Goal: Find specific page/section: Find specific page/section

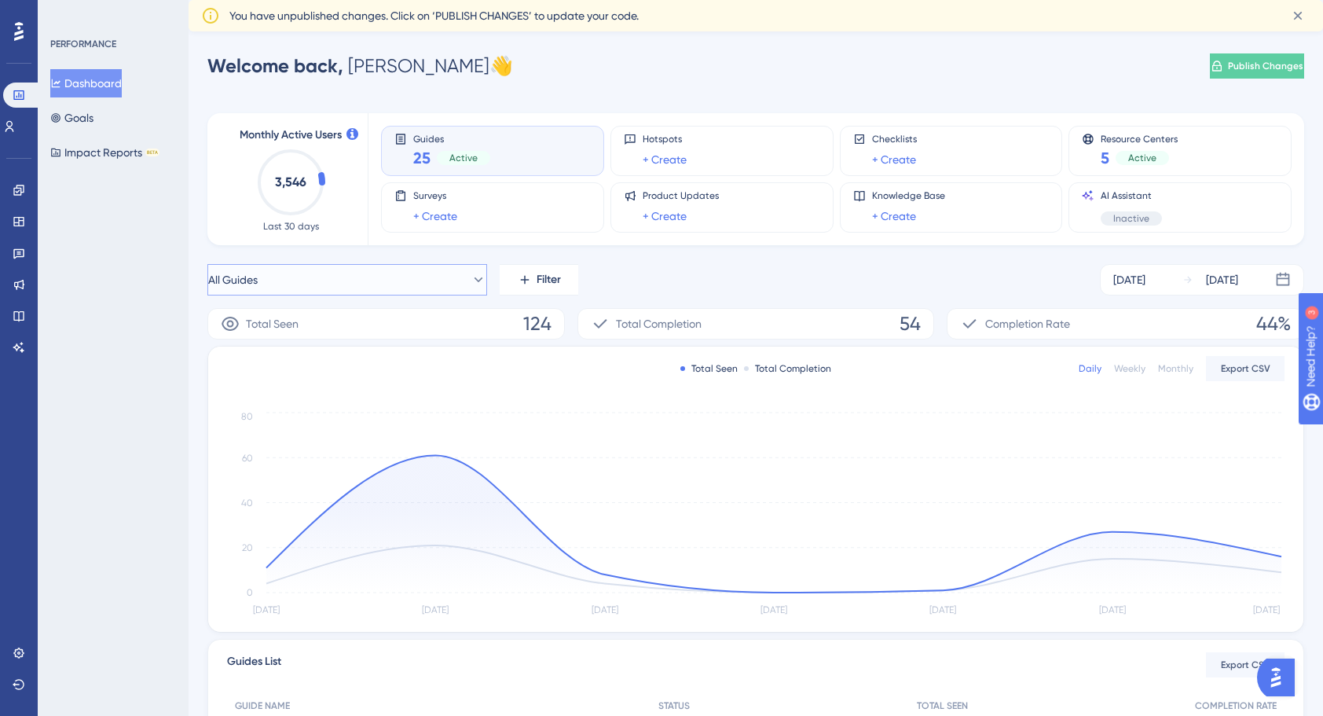
click at [479, 280] on button "All Guides" at bounding box center [347, 279] width 280 height 31
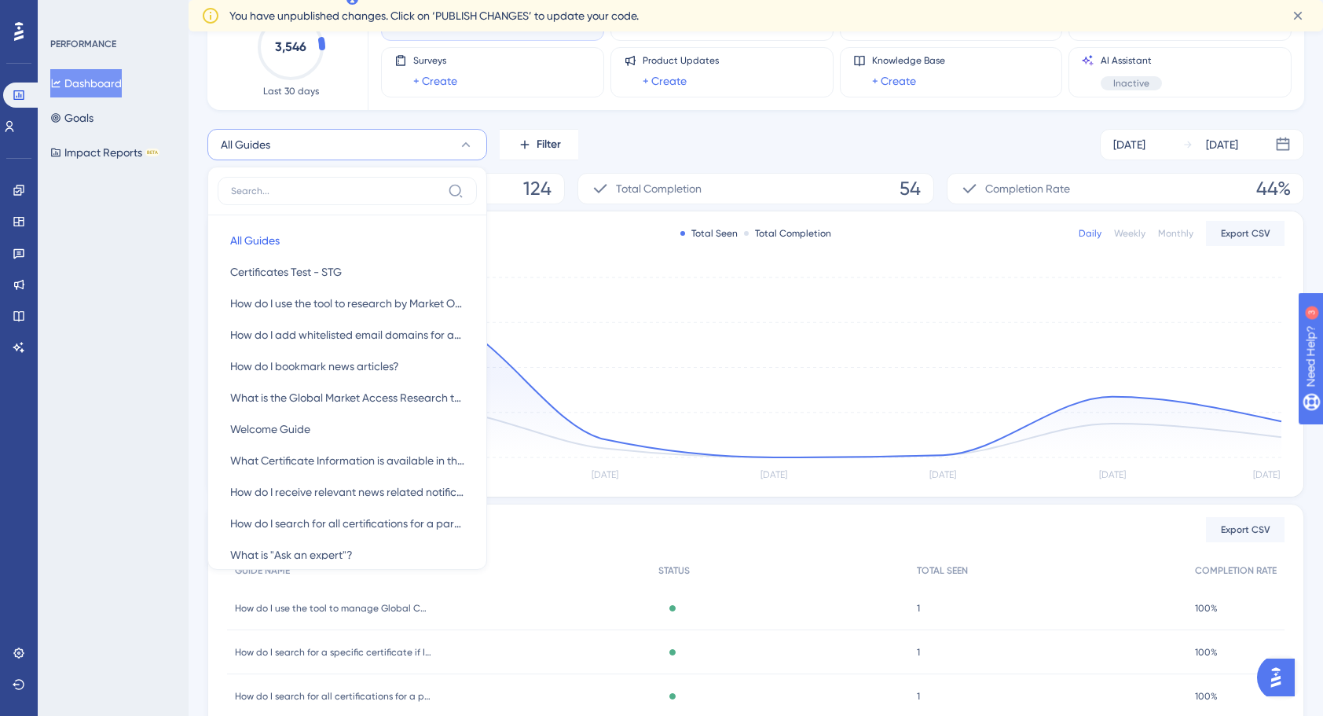
drag, startPoint x: 634, startPoint y: 145, endPoint x: 487, endPoint y: 121, distance: 148.8
click at [633, 145] on div "All Guides All Guides All Guides Certificates Test - STG Certificates Test - ST…" at bounding box center [755, 144] width 1097 height 31
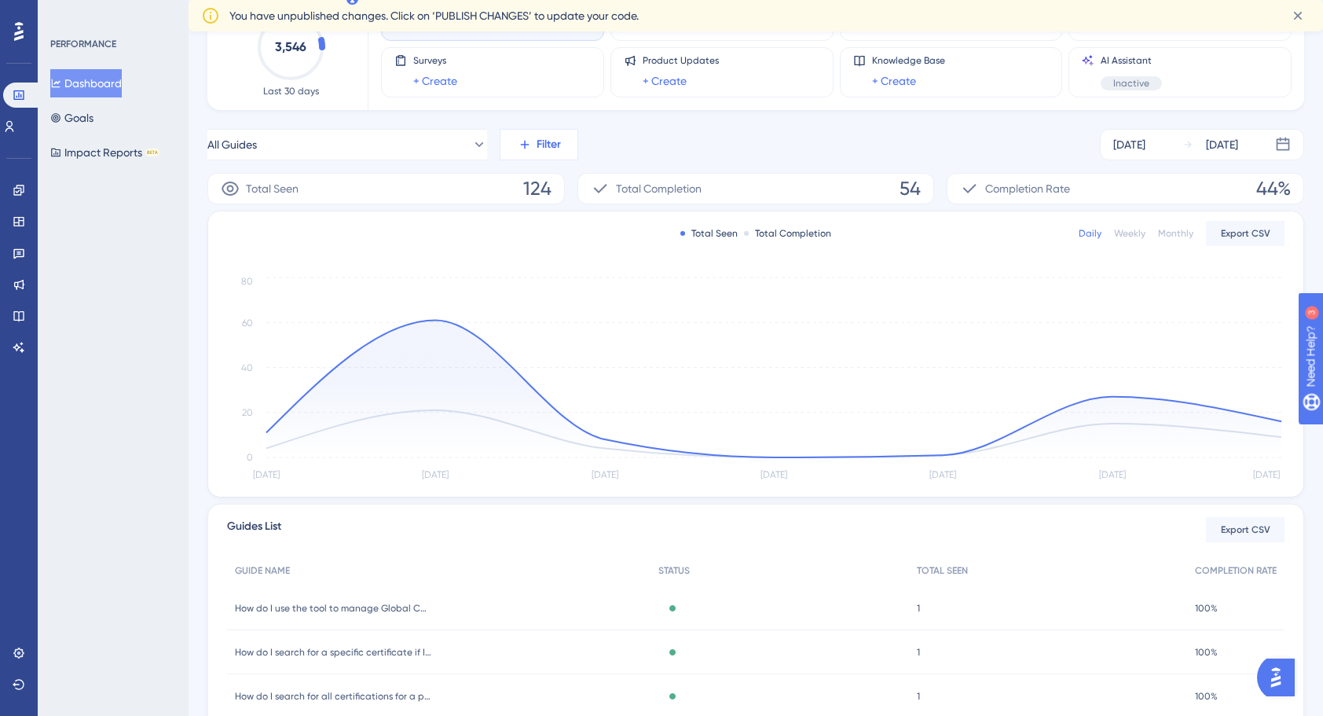
click at [536, 155] on button "Filter" at bounding box center [539, 144] width 79 height 31
click at [571, 245] on div "Containers Containers" at bounding box center [585, 255] width 127 height 31
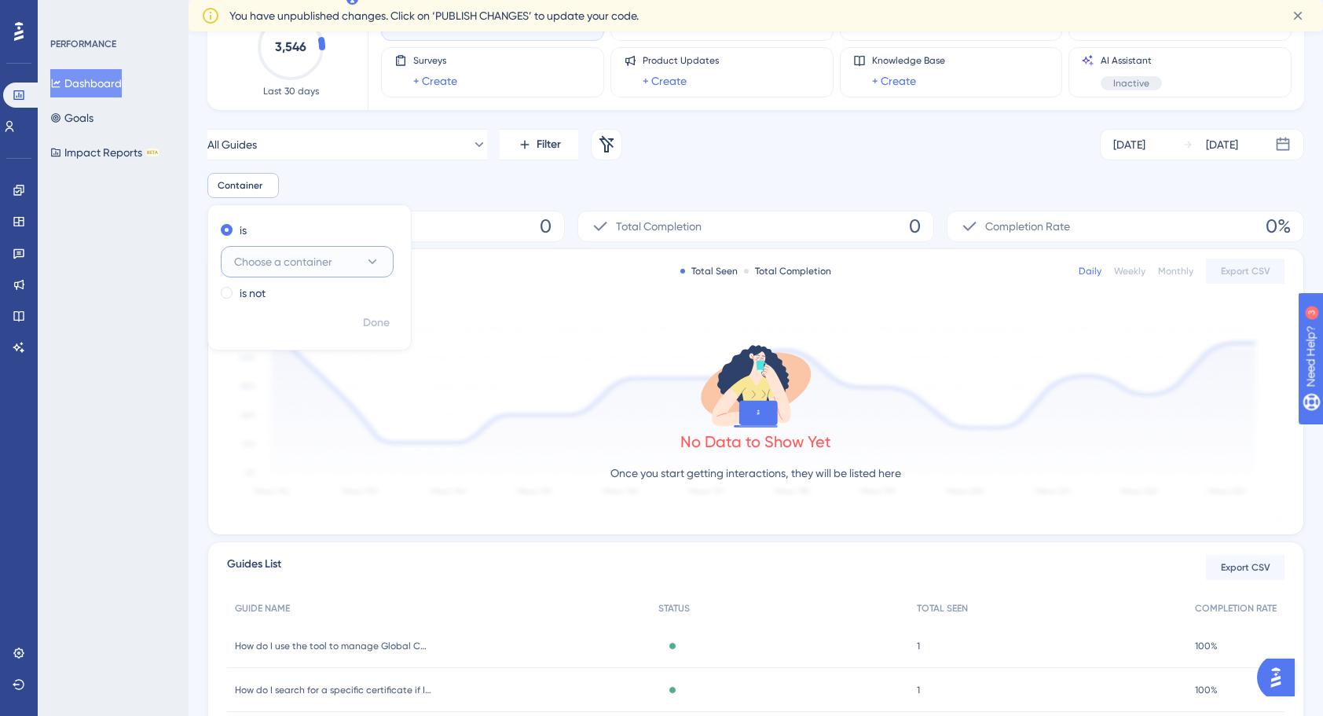
click at [339, 261] on button "Choose a container" at bounding box center [307, 261] width 173 height 31
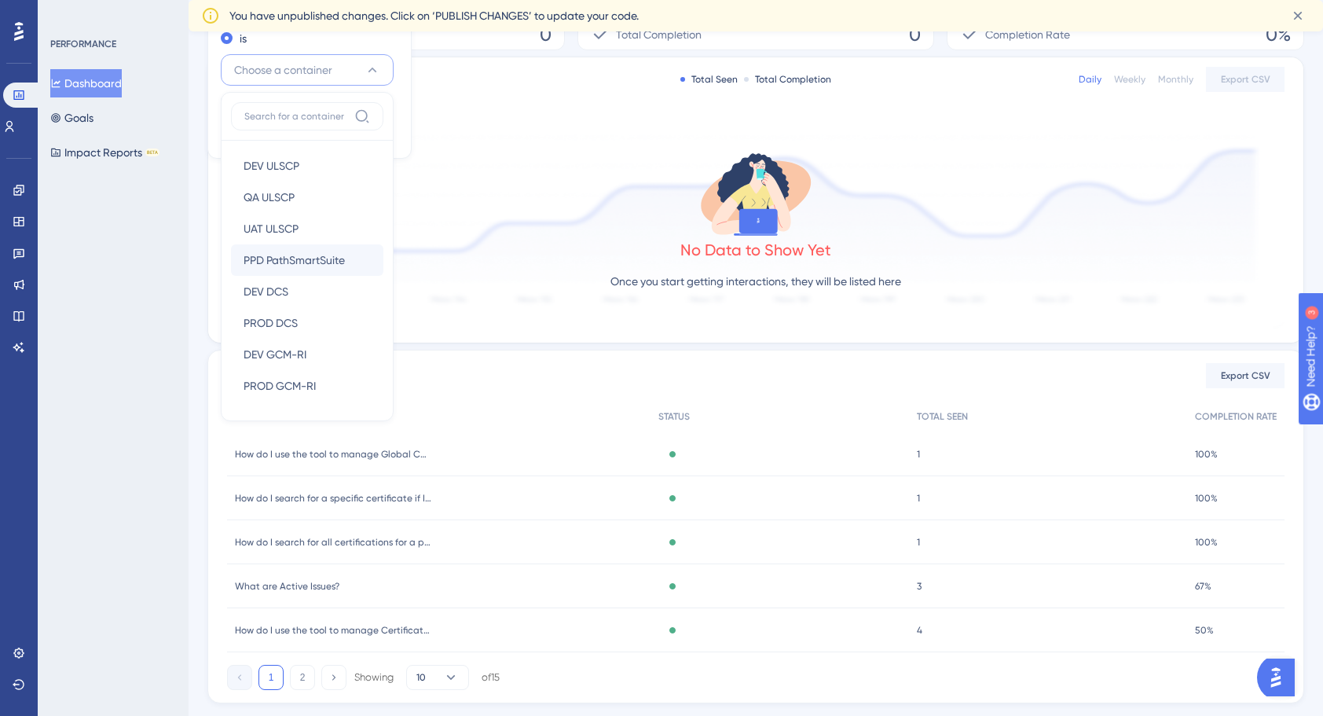
scroll to position [365, 0]
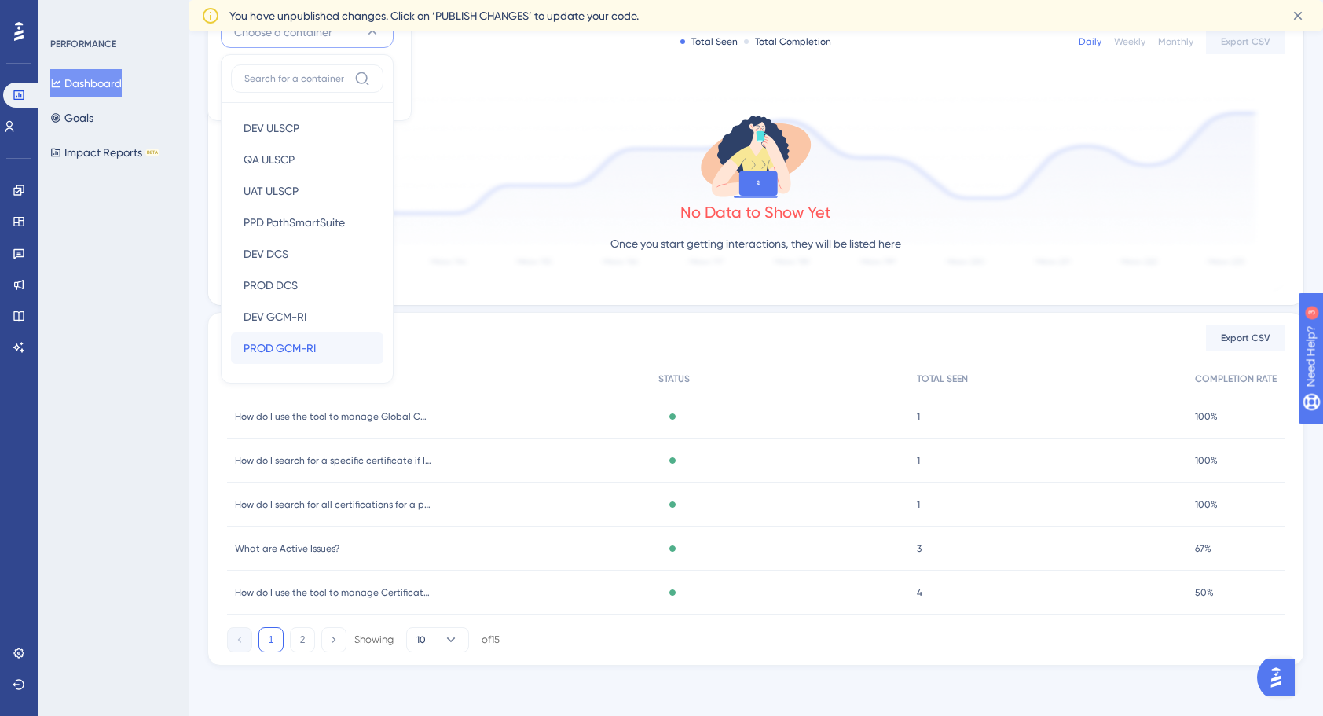
click at [297, 347] on span "PROD GCM-RI" at bounding box center [280, 348] width 72 height 19
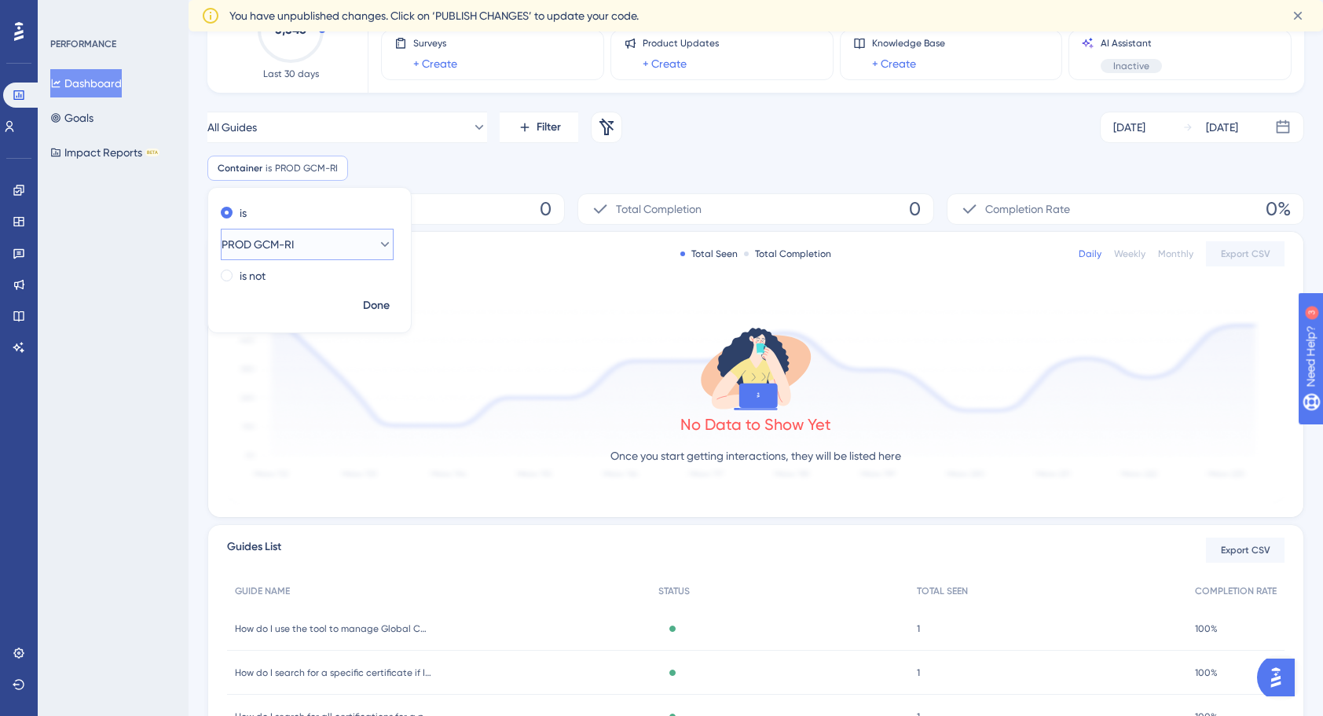
scroll to position [129, 0]
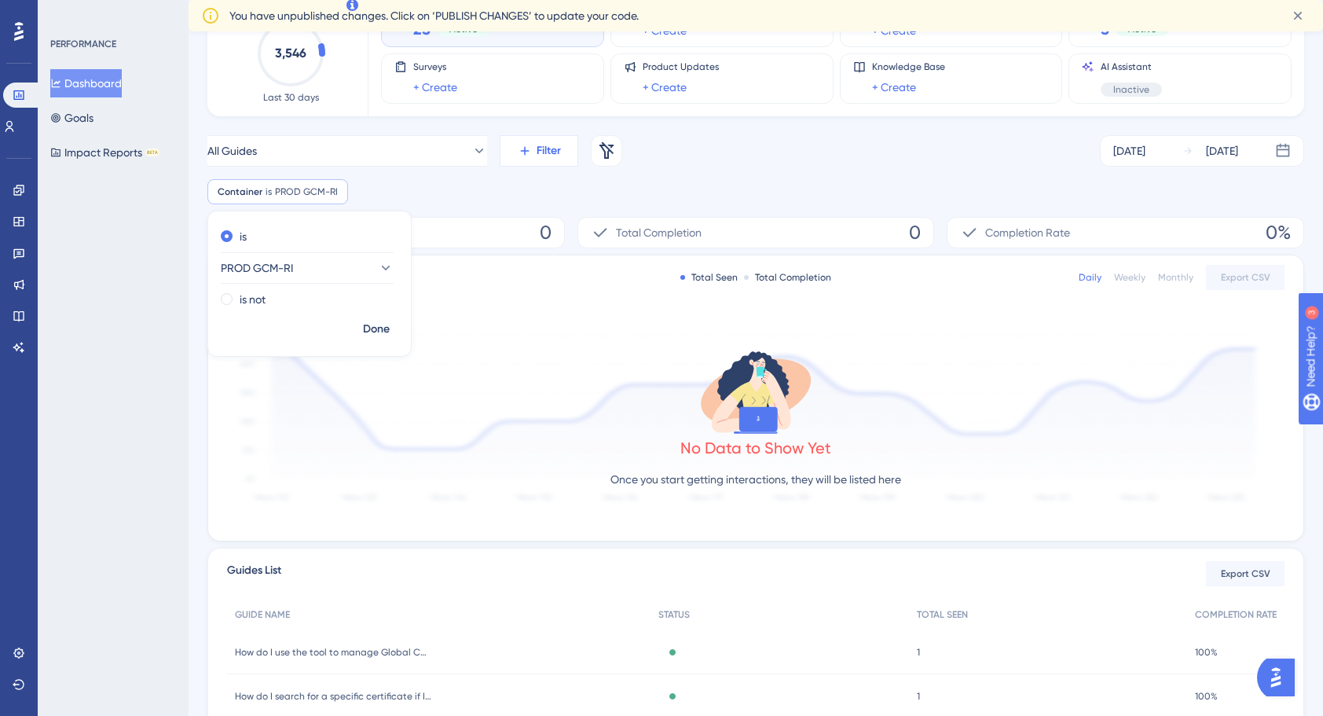
click at [547, 154] on span "Filter" at bounding box center [549, 150] width 24 height 19
click at [578, 233] on div "Segments Segments" at bounding box center [585, 229] width 127 height 31
click at [490, 264] on span "Choose a segment" at bounding box center [458, 267] width 93 height 19
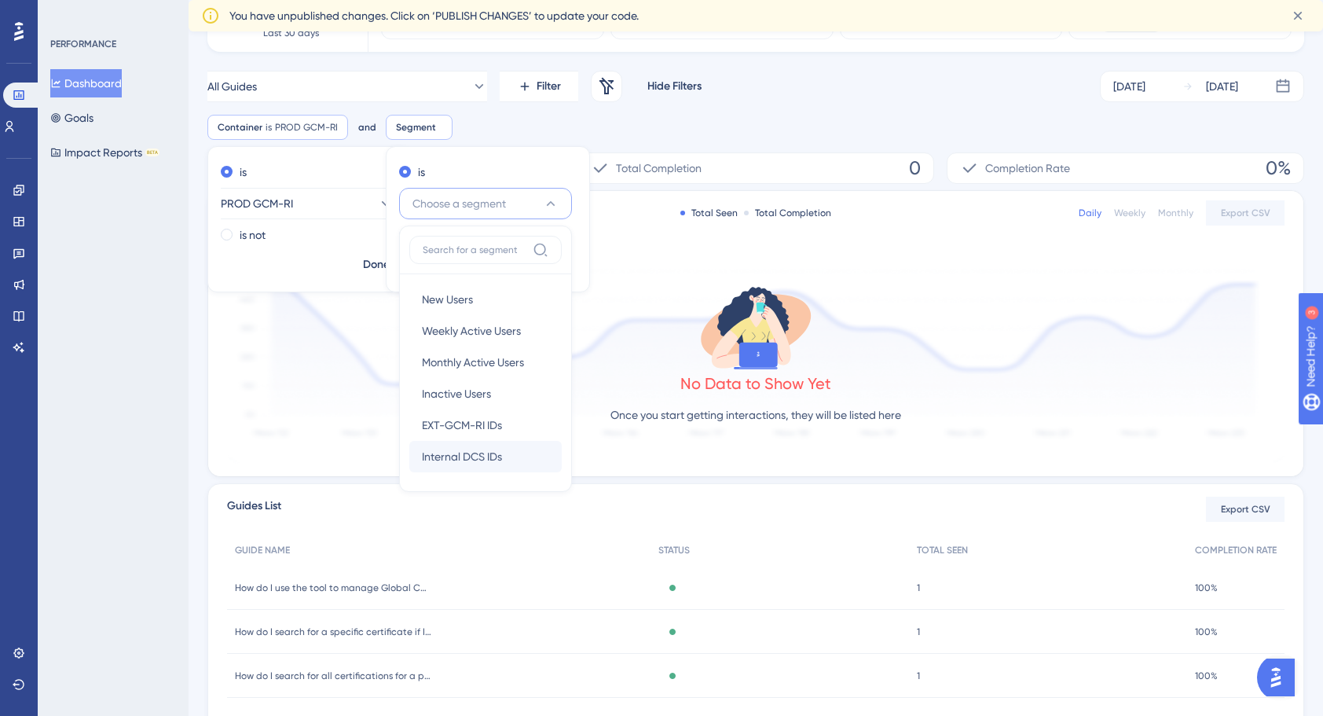
scroll to position [193, 0]
click at [473, 428] on span "EXT-GCM-RI IDs" at bounding box center [462, 425] width 80 height 19
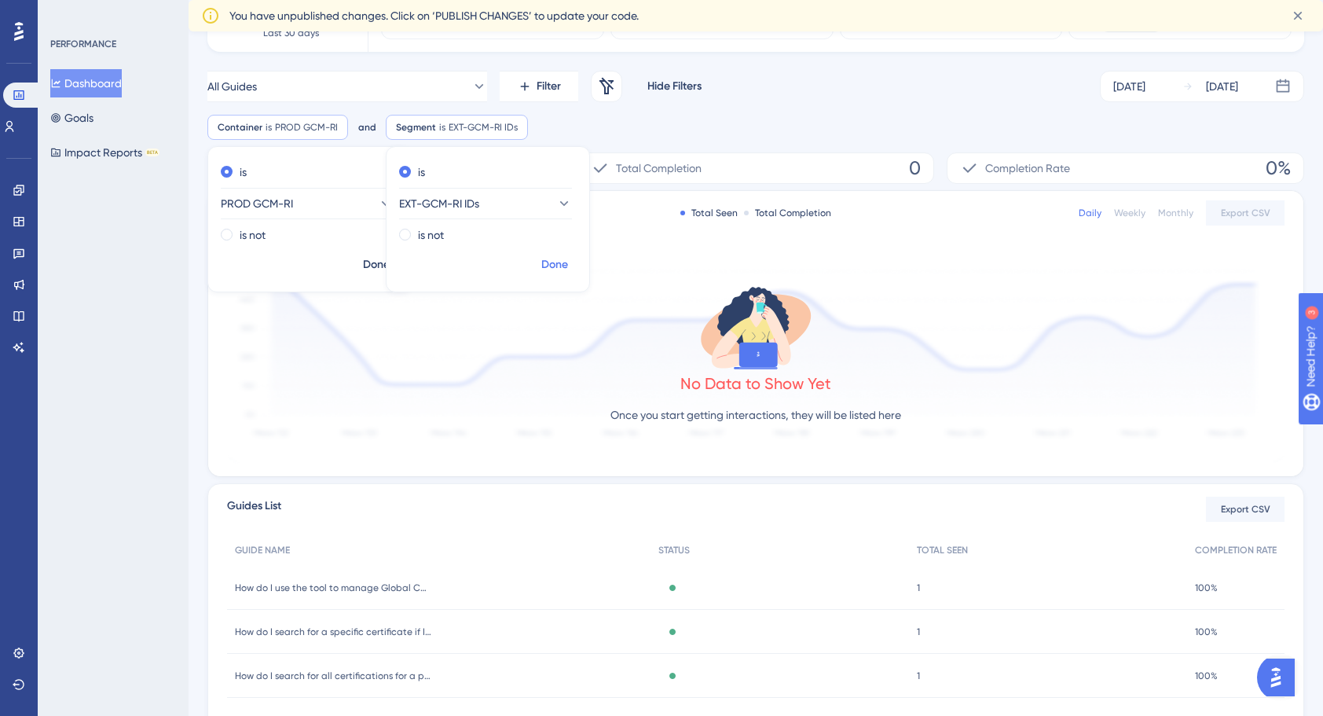
click at [553, 259] on span "Done" at bounding box center [554, 264] width 27 height 19
click at [1174, 78] on div "[DATE] [DATE]" at bounding box center [1202, 86] width 204 height 31
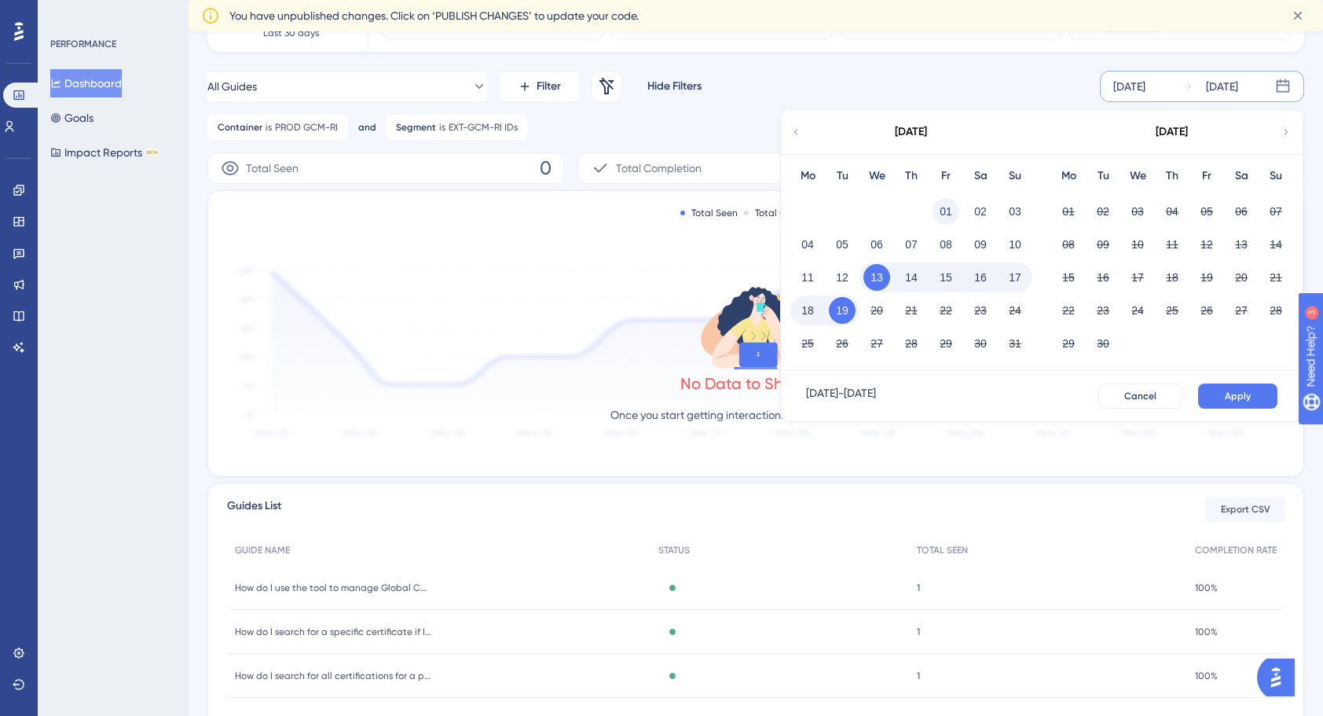
click at [954, 211] on button "01" at bounding box center [946, 211] width 27 height 27
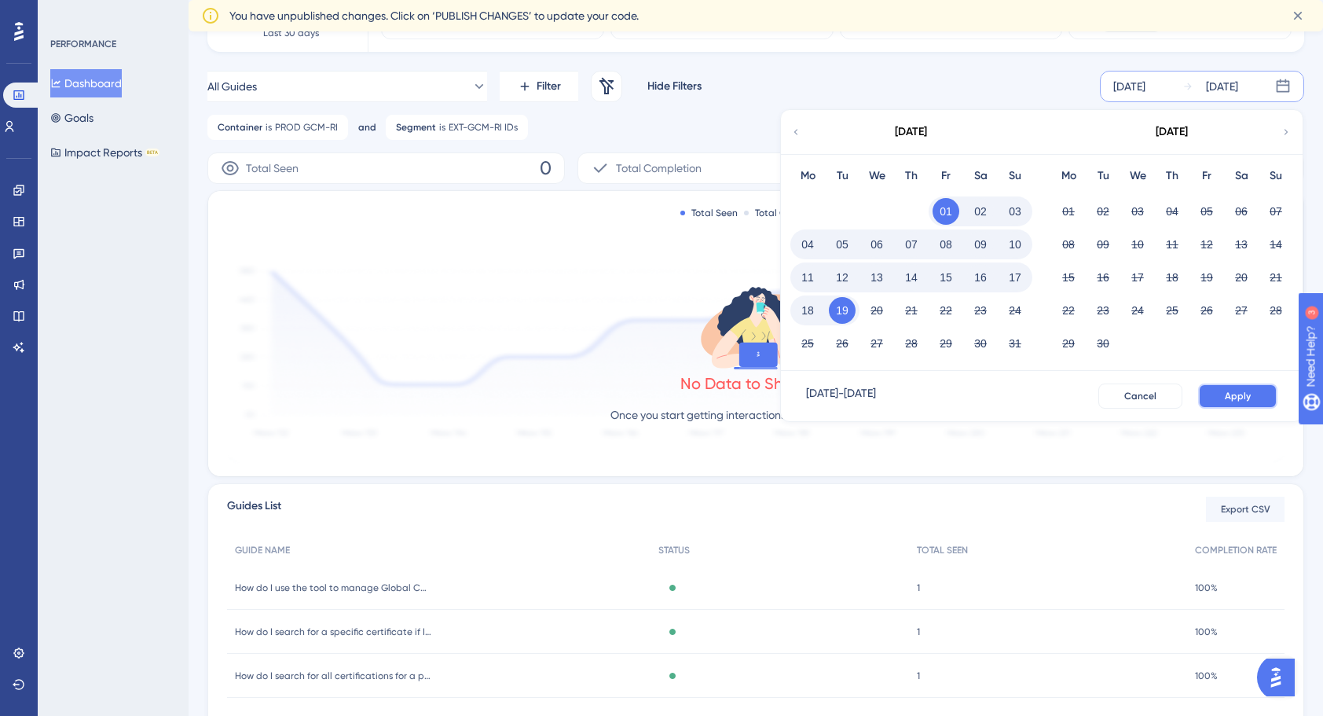
click at [1223, 401] on button "Apply" at bounding box center [1237, 395] width 79 height 25
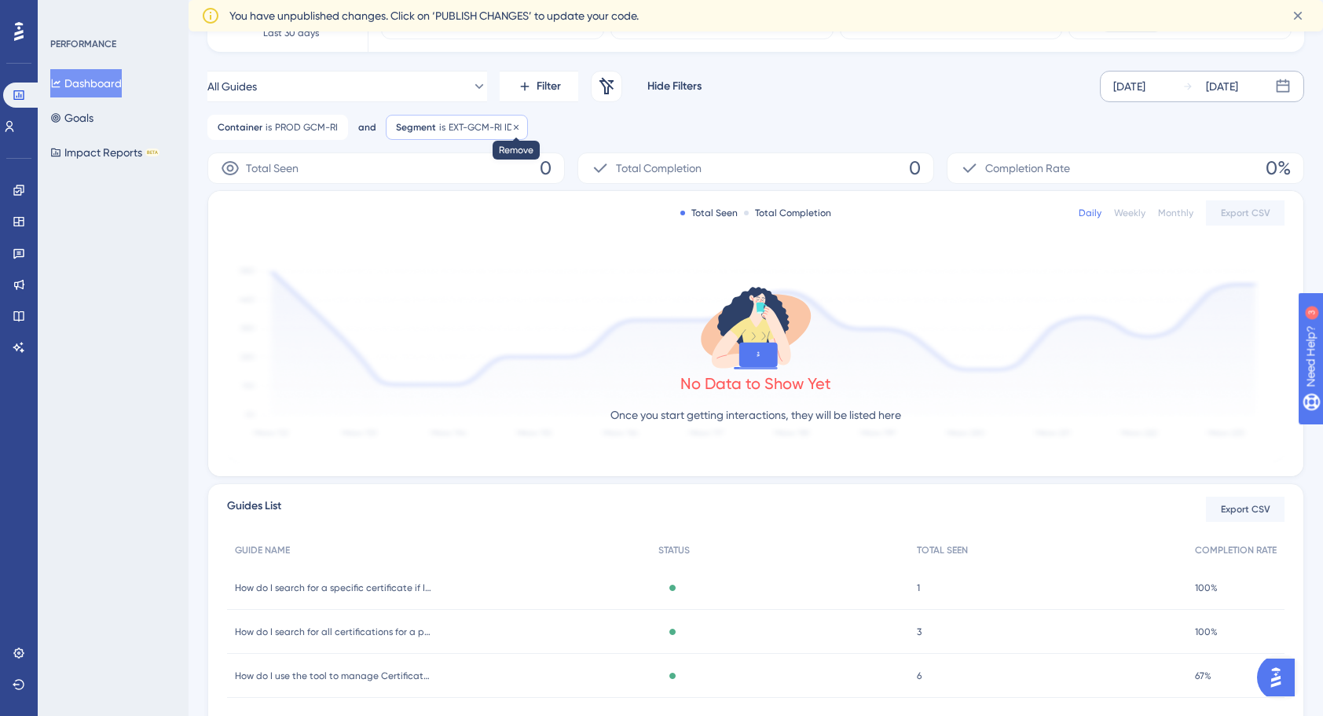
click at [511, 126] on icon at bounding box center [515, 127] width 9 height 9
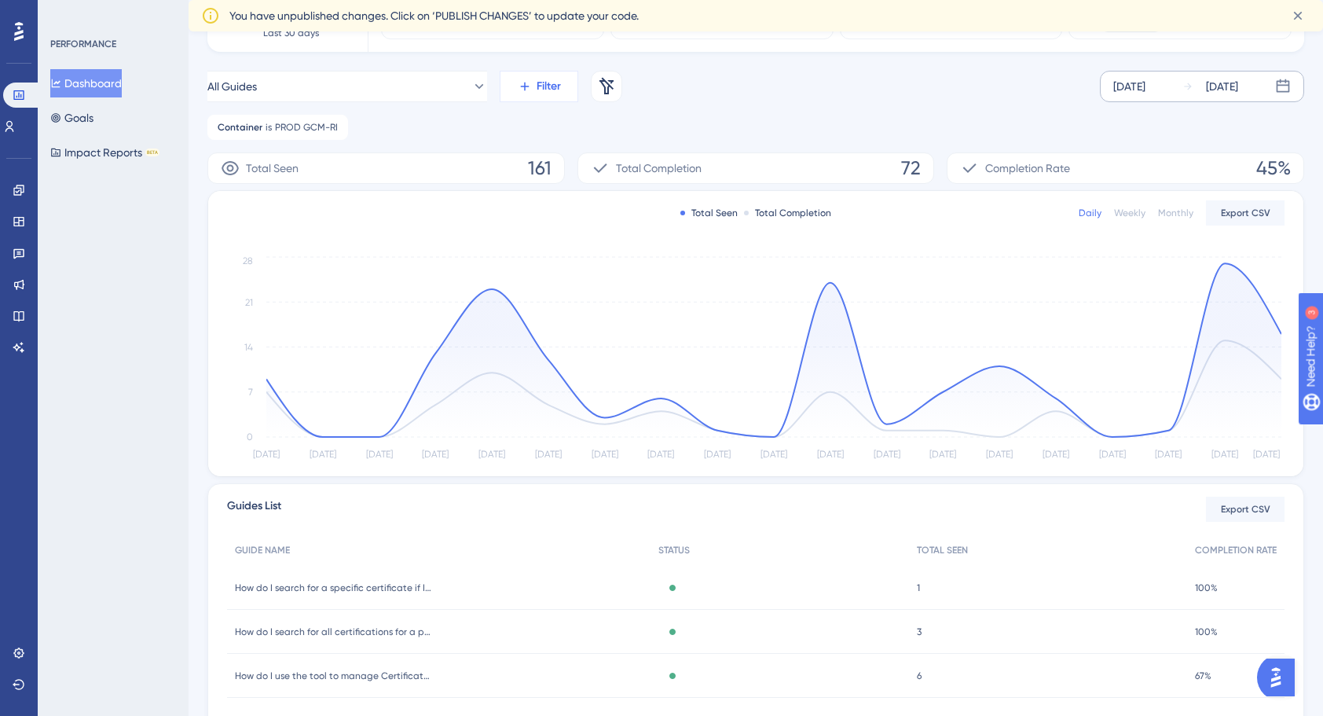
click at [552, 85] on span "Filter" at bounding box center [549, 86] width 24 height 19
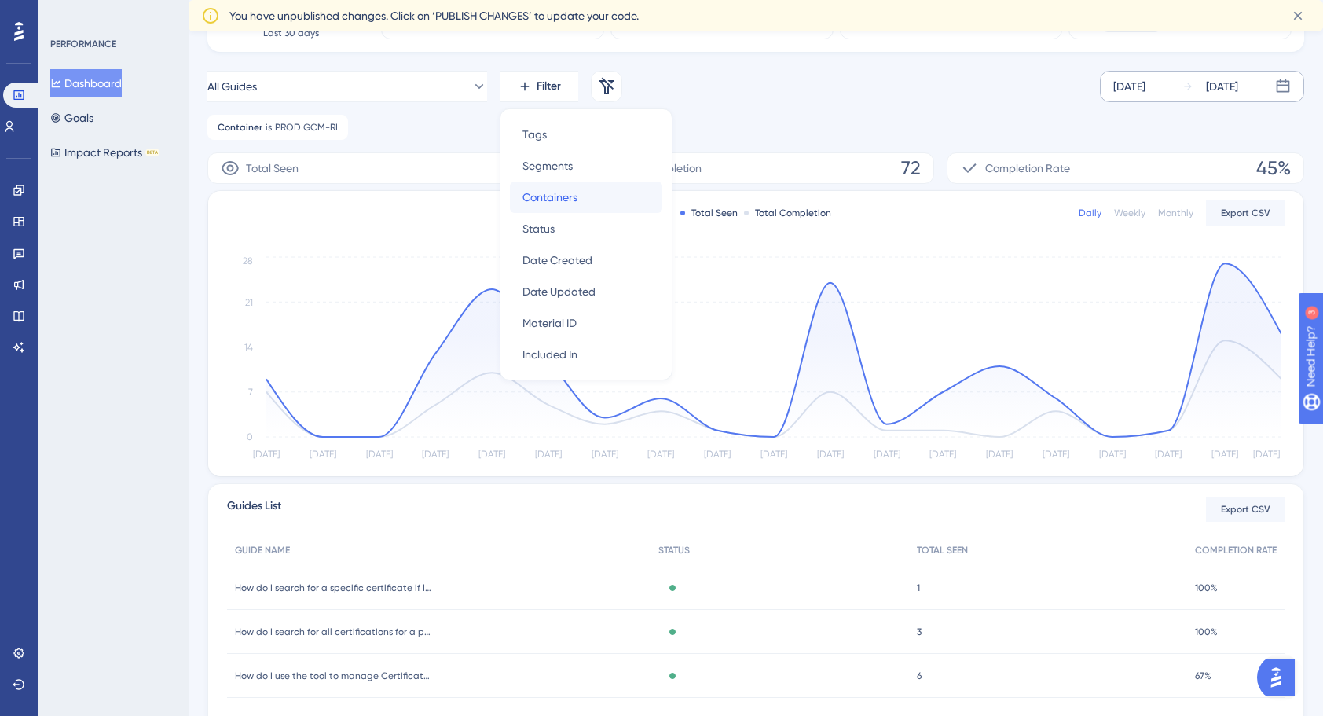
click at [572, 199] on span "Containers" at bounding box center [549, 197] width 55 height 19
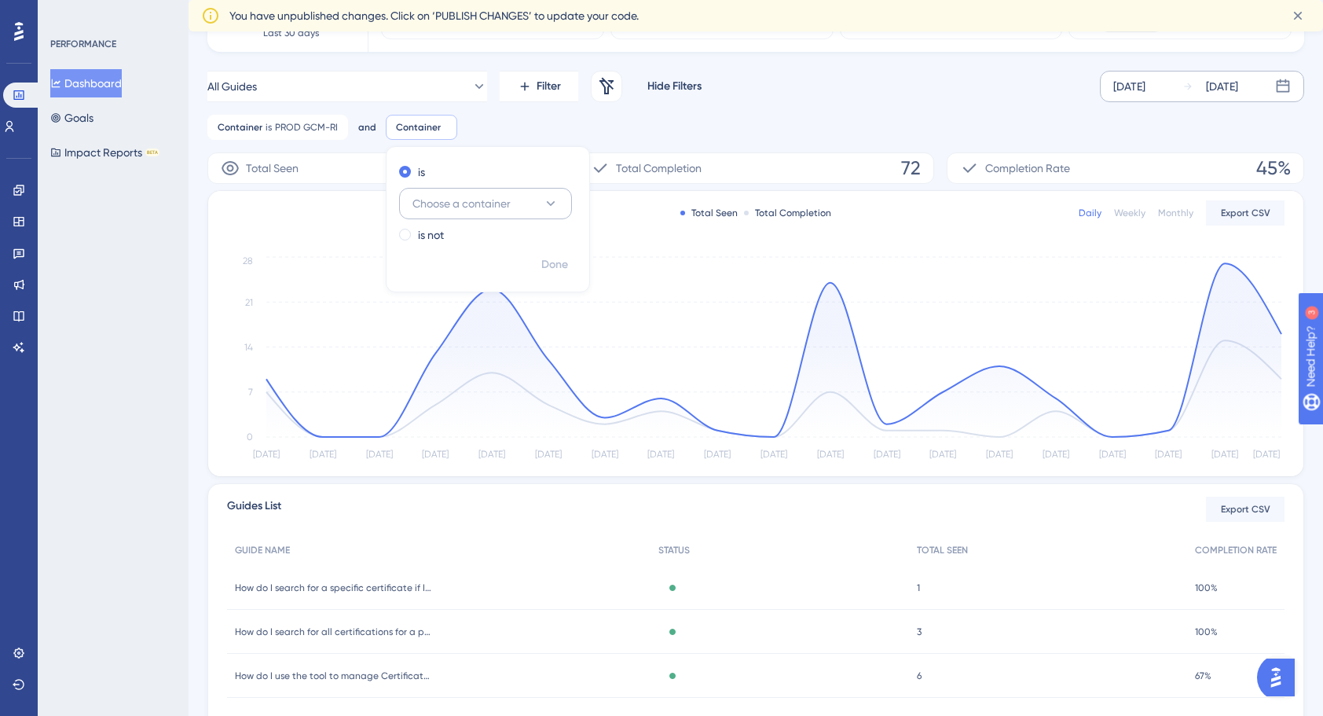
click at [506, 204] on span "Choose a container" at bounding box center [461, 203] width 98 height 19
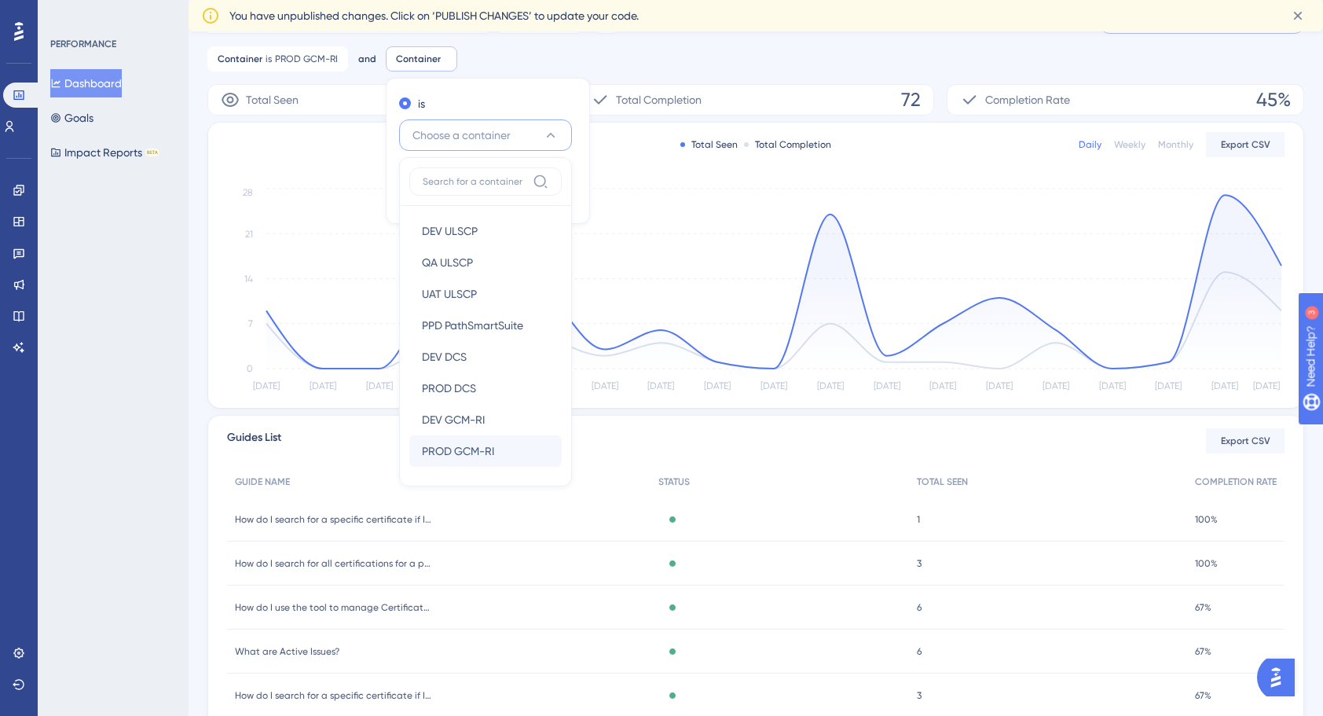
scroll to position [207, 0]
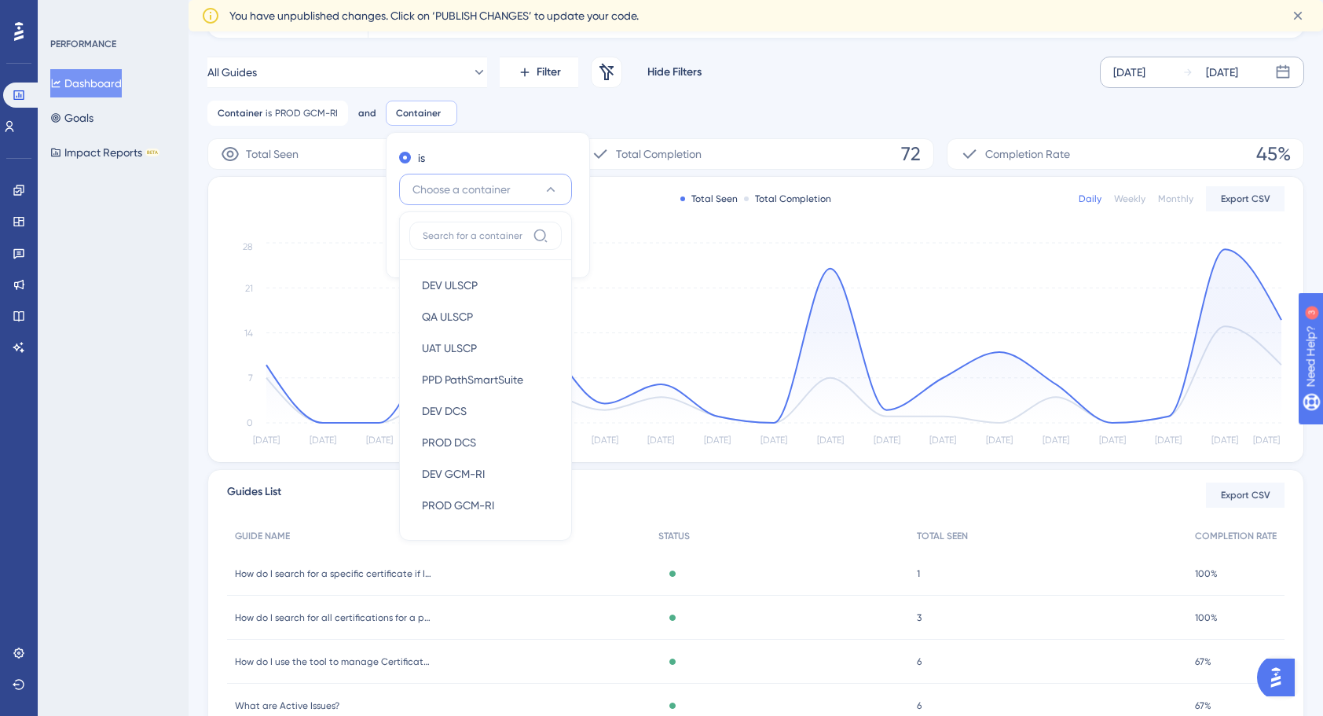
click at [483, 198] on span "Choose a container" at bounding box center [461, 189] width 98 height 19
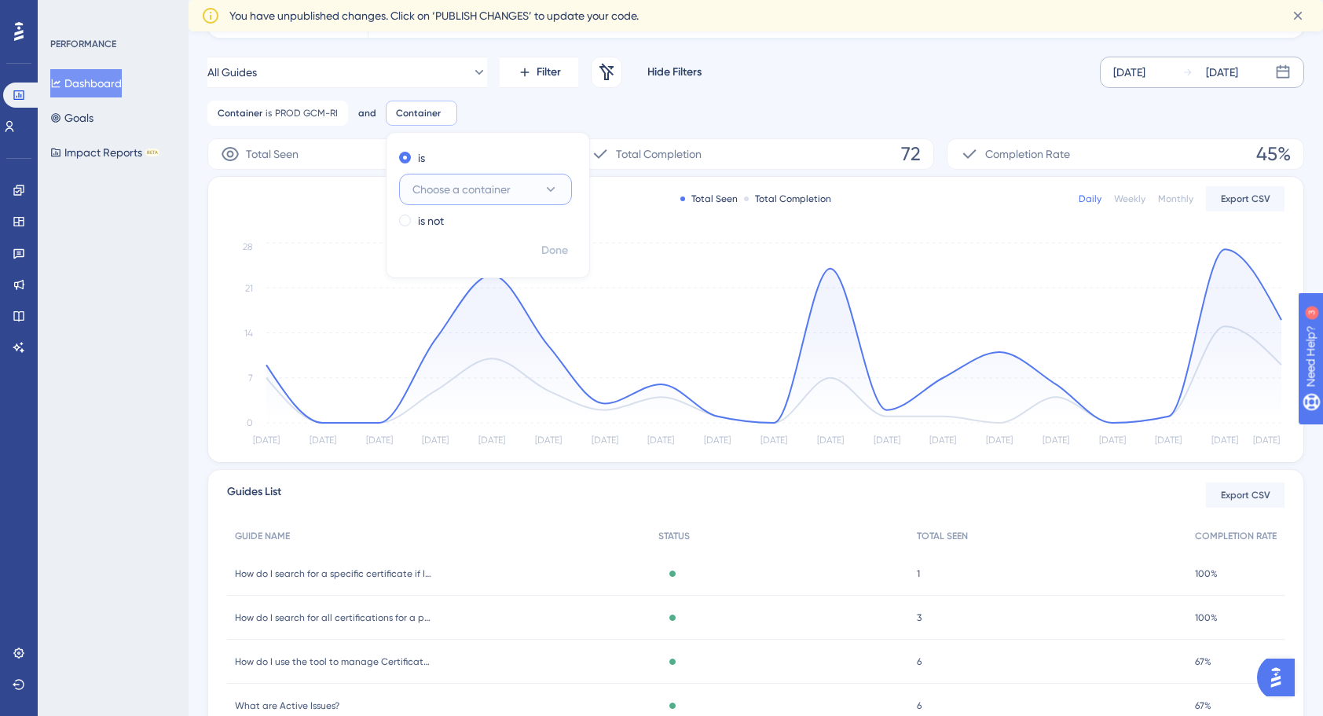
click at [483, 199] on button "Choose a container" at bounding box center [485, 189] width 173 height 31
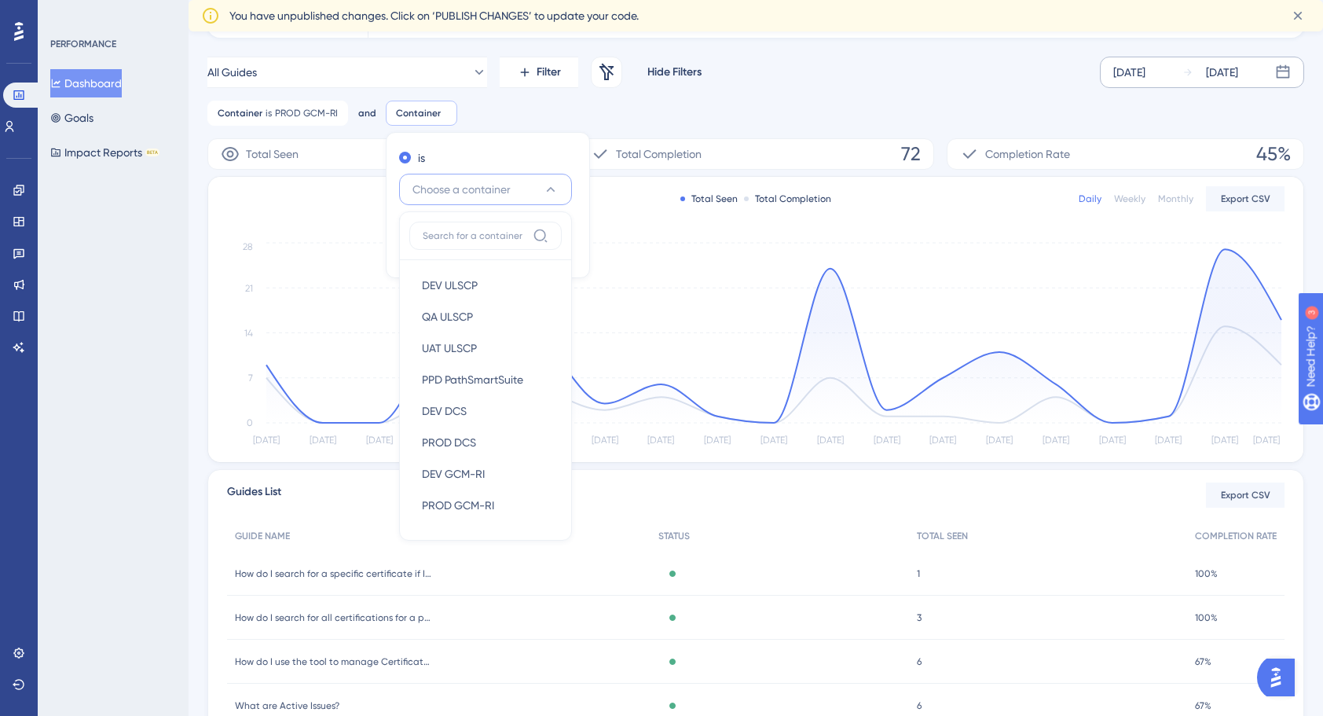
scroll to position [225, 0]
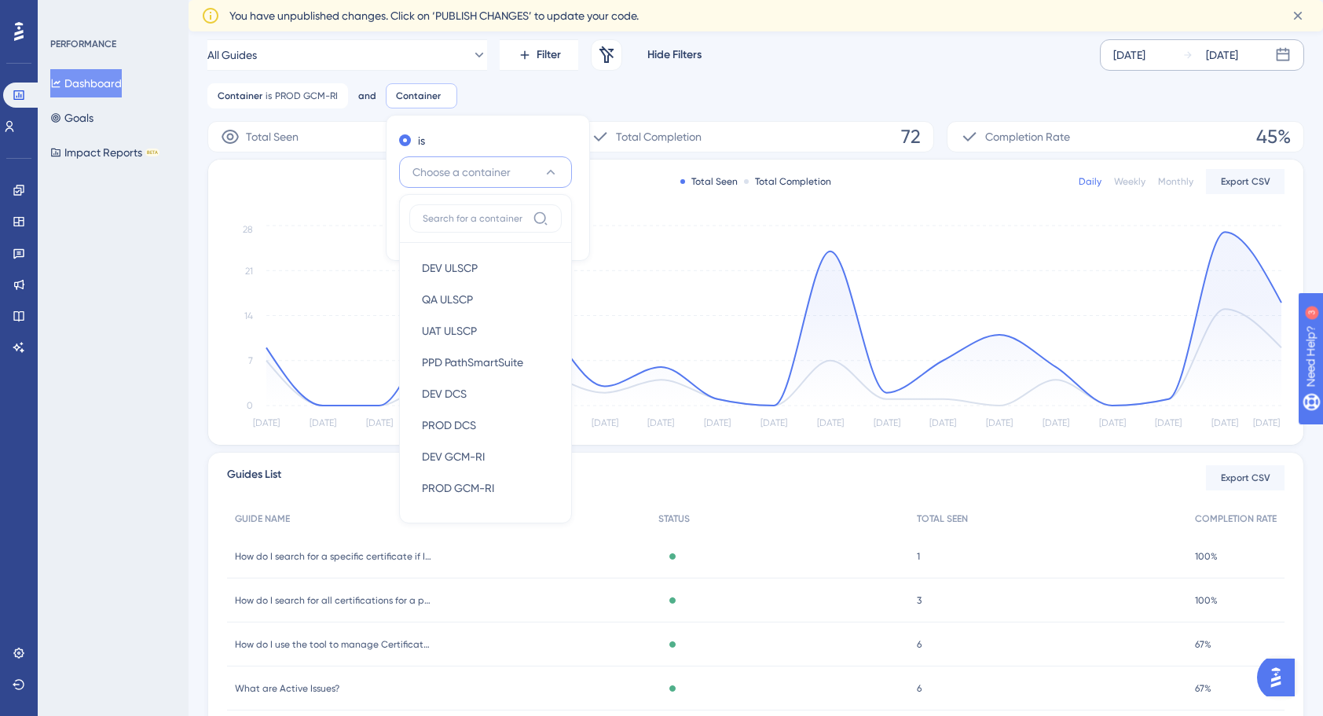
click at [487, 96] on div "Container is PROD GCM-RI PROD GCM-RI Remove and Container Remove is Choose a co…" at bounding box center [755, 95] width 1097 height 25
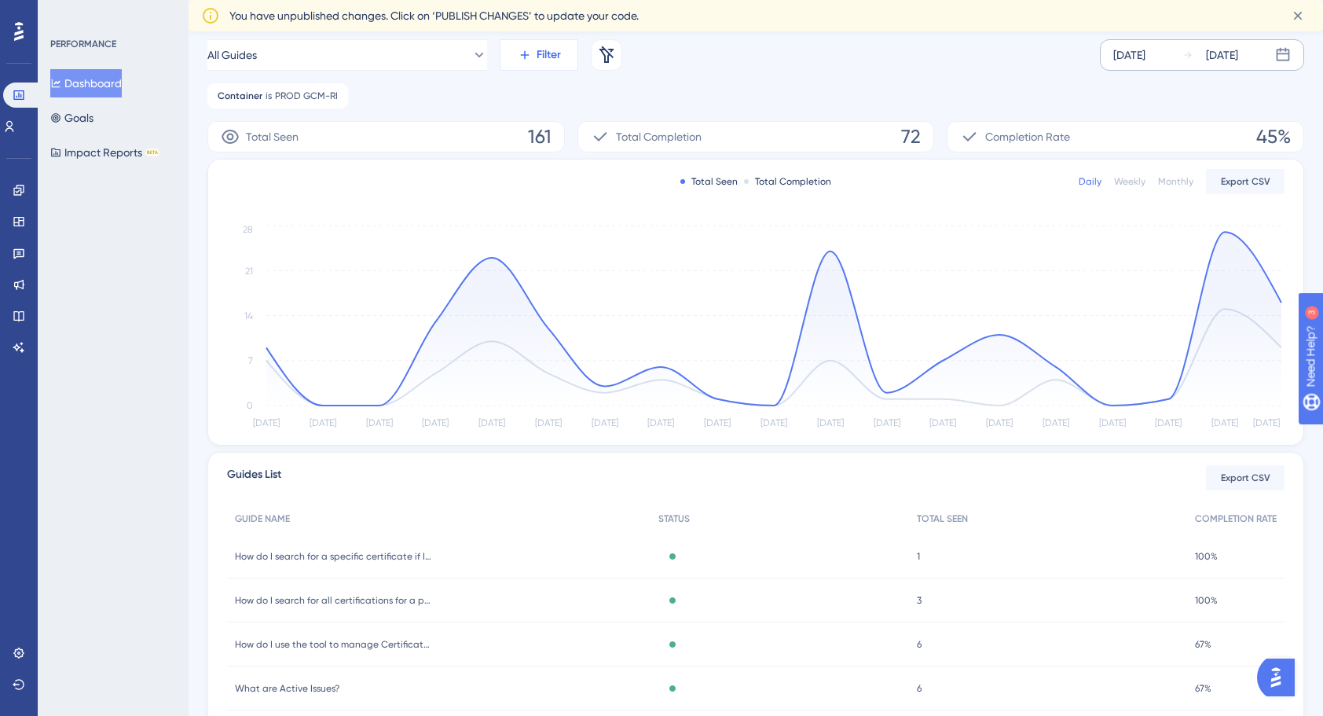
click at [558, 64] on button "Filter" at bounding box center [539, 54] width 79 height 31
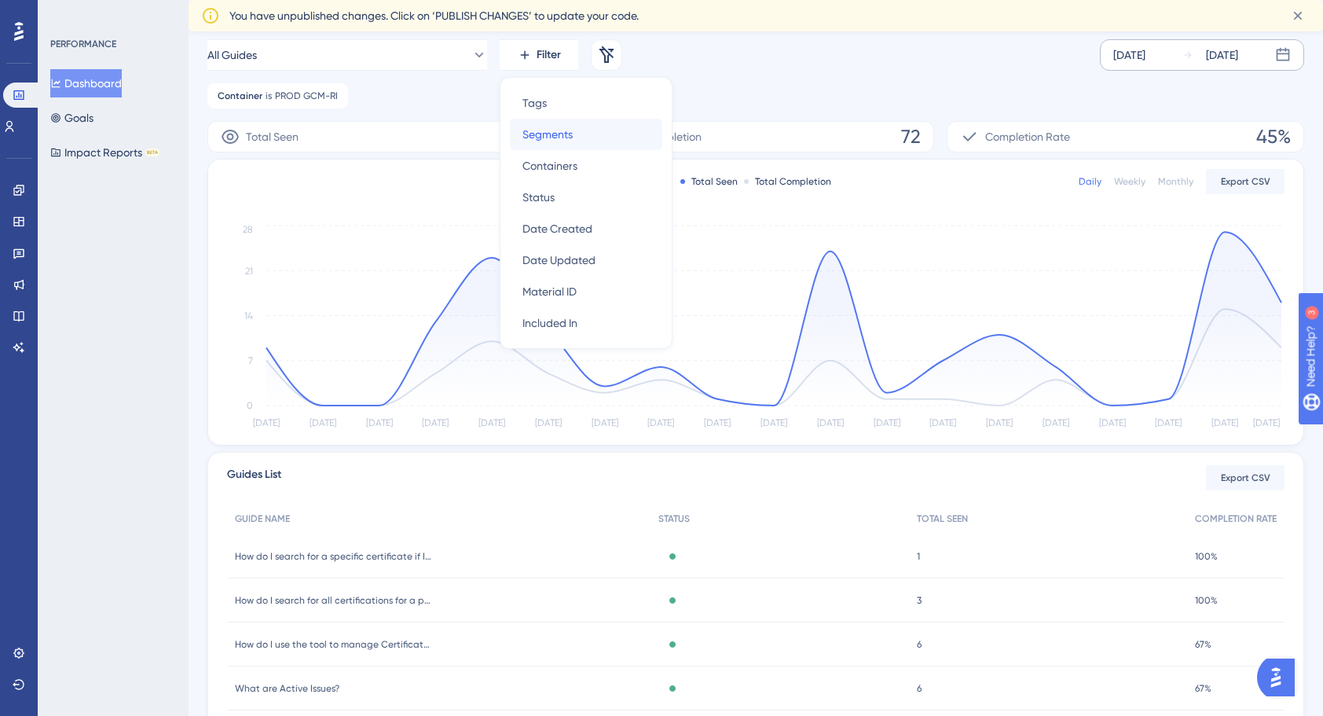
click at [559, 135] on span "Segments" at bounding box center [547, 134] width 50 height 19
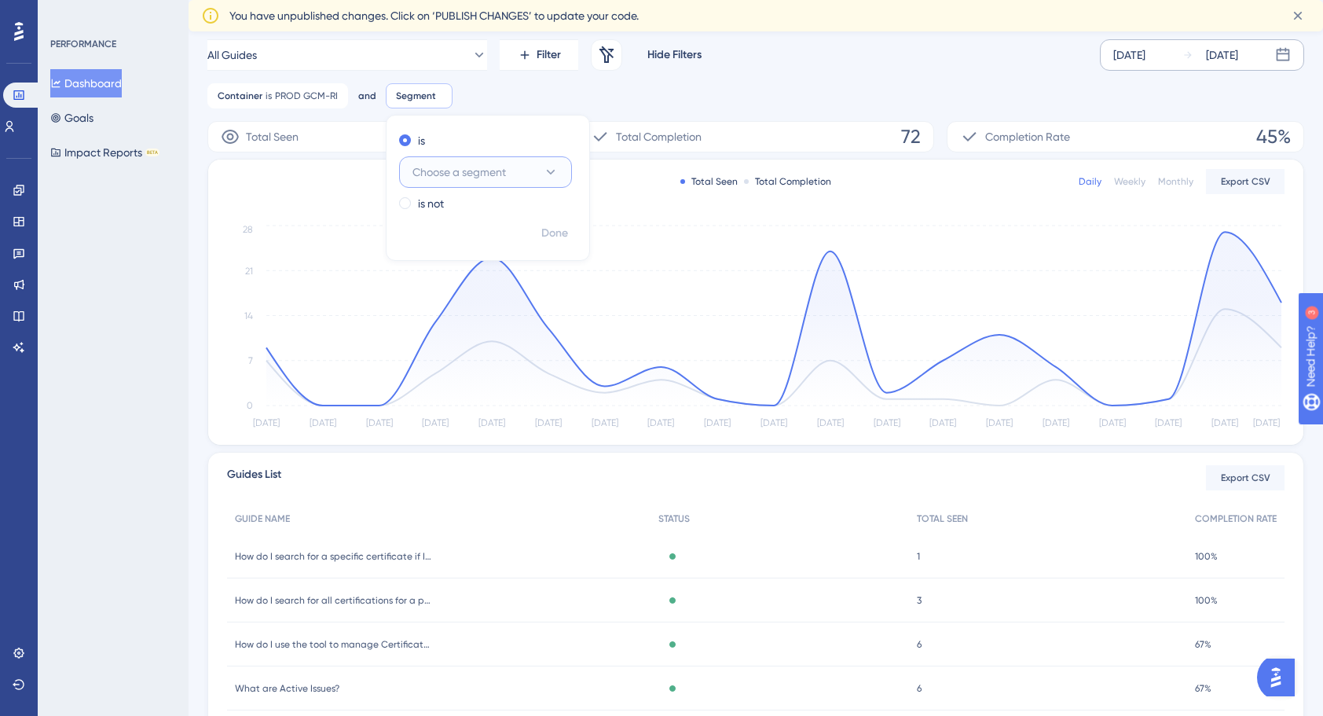
click at [498, 179] on span "Choose a segment" at bounding box center [458, 172] width 93 height 19
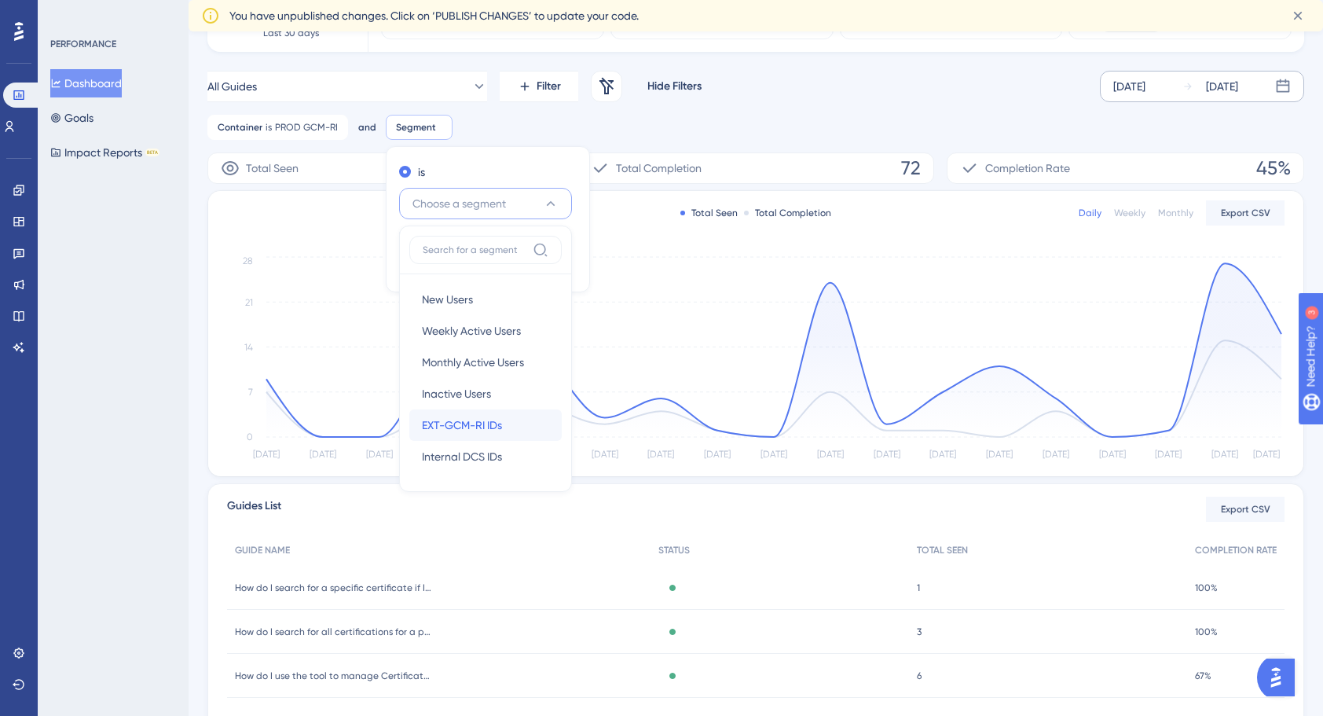
click at [482, 427] on span "EXT-GCM-RI IDs" at bounding box center [462, 425] width 80 height 19
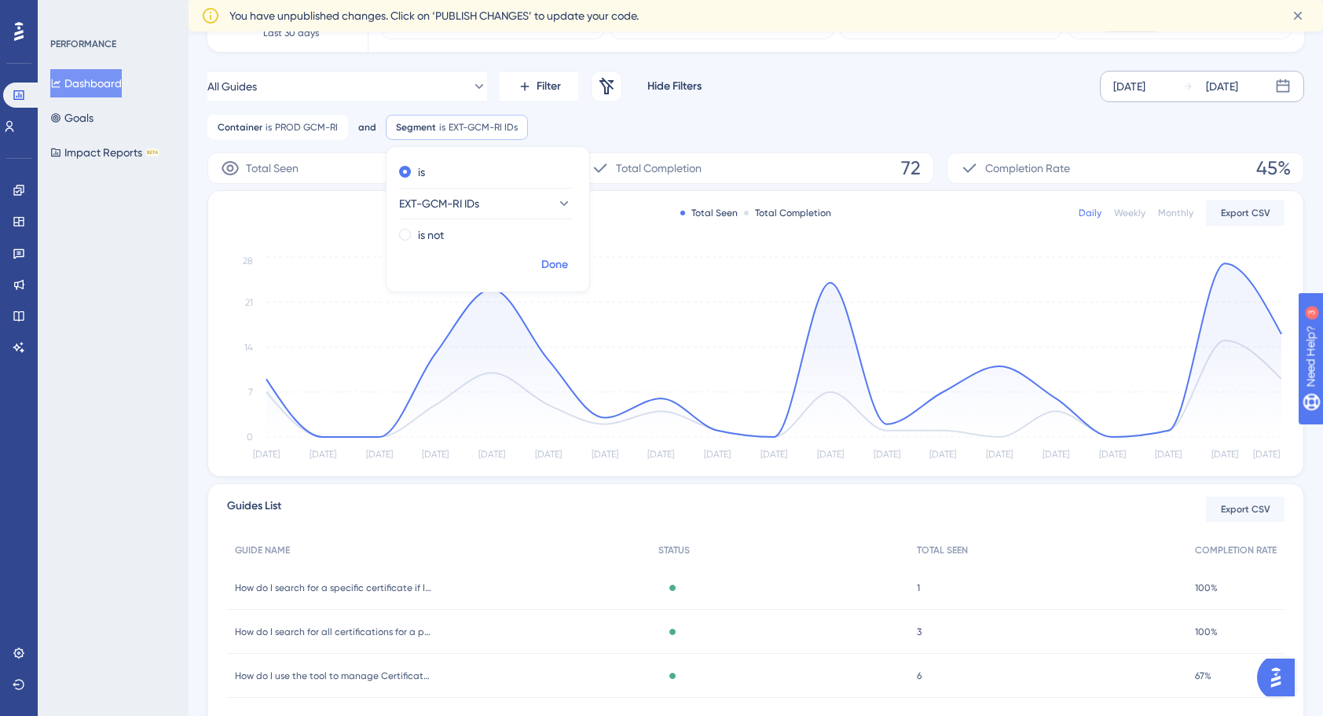
click at [549, 264] on span "Done" at bounding box center [554, 264] width 27 height 19
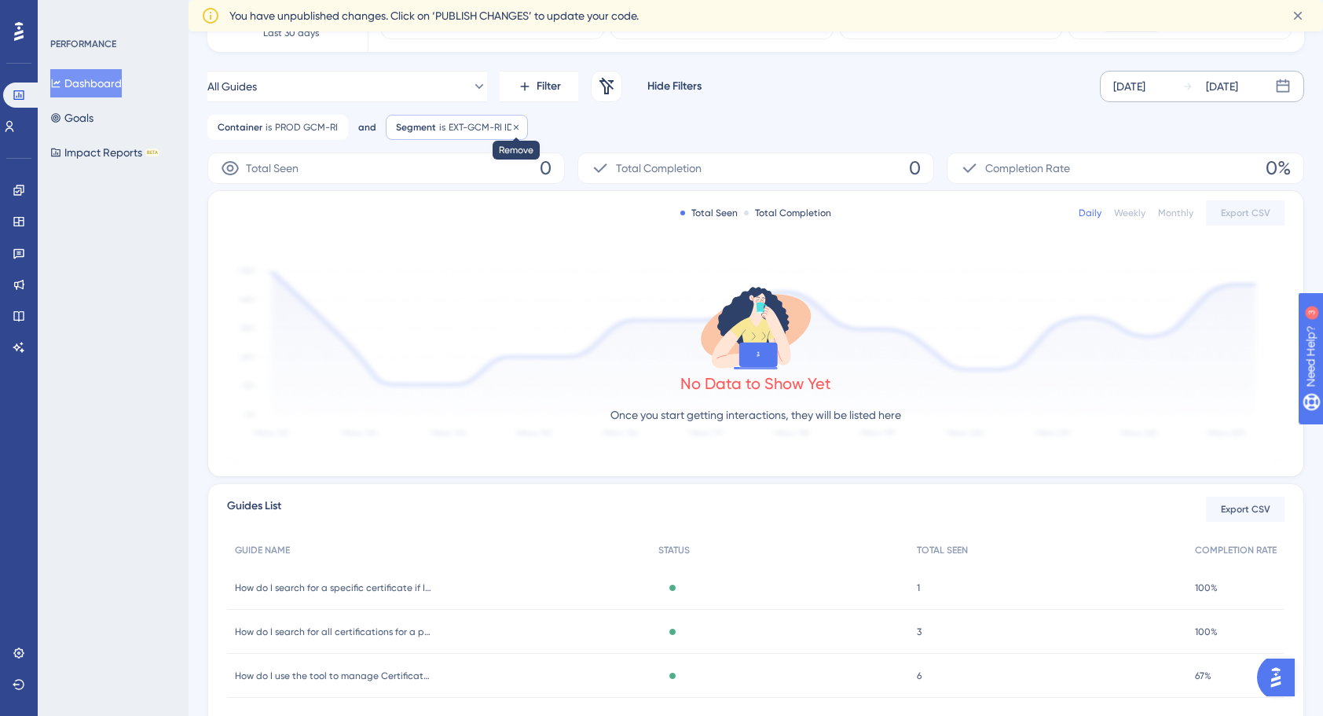
click at [511, 126] on icon at bounding box center [515, 127] width 9 height 9
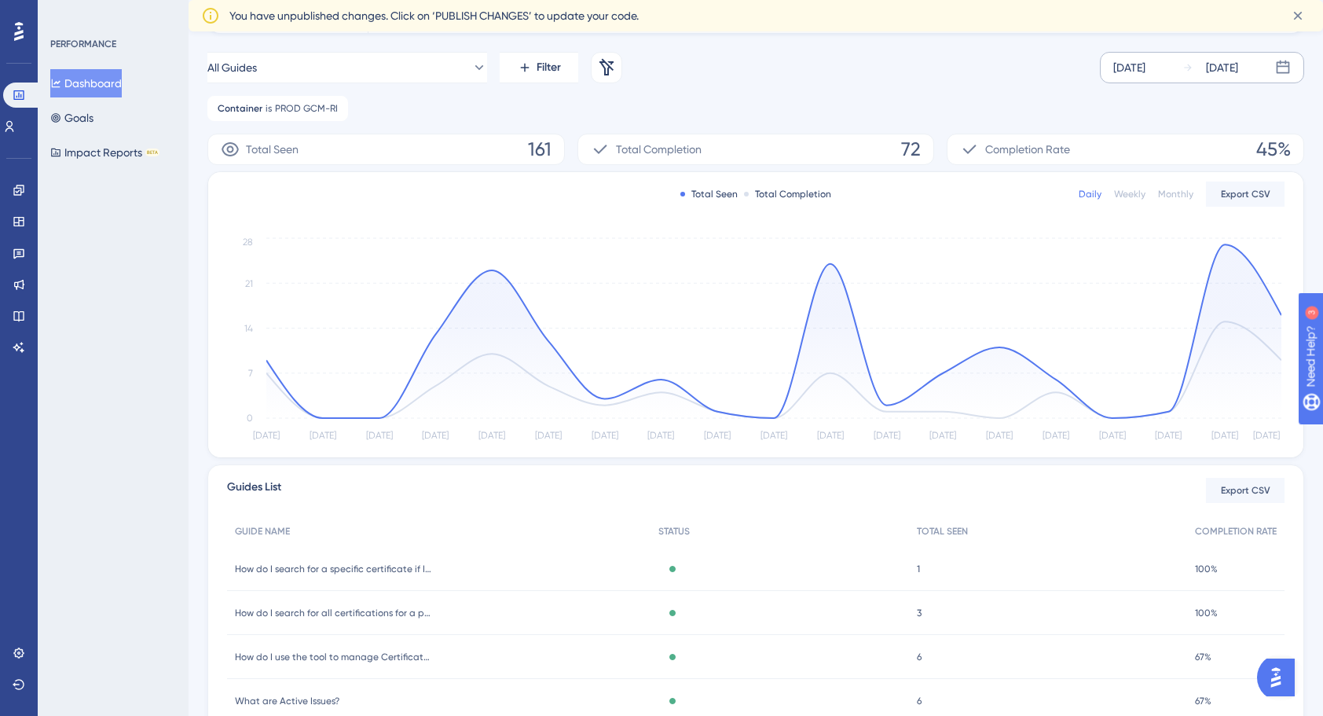
scroll to position [207, 0]
